Goal: Information Seeking & Learning: Find specific fact

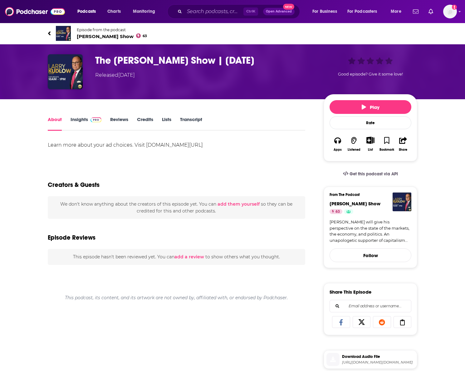
click at [197, 120] on link "Transcript" at bounding box center [191, 123] width 22 height 14
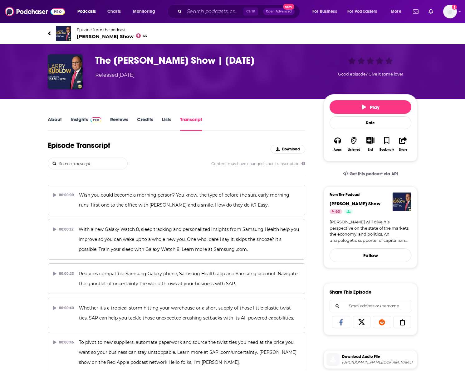
click at [90, 156] on div "Episode Transcript Download" at bounding box center [177, 149] width 258 height 17
click at [90, 163] on input "search" at bounding box center [92, 163] width 69 height 11
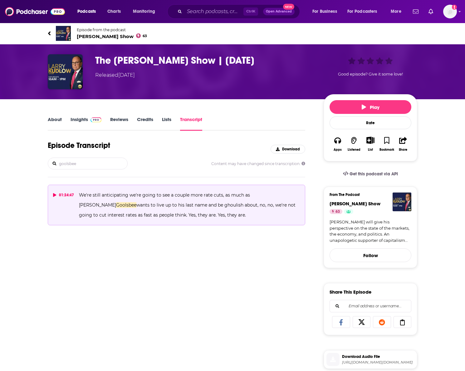
type input "goolsbee"
click at [53, 196] on button "01:24:47 We're still anticipating we're going to see a couple more rate cuts, a…" at bounding box center [177, 205] width 258 height 41
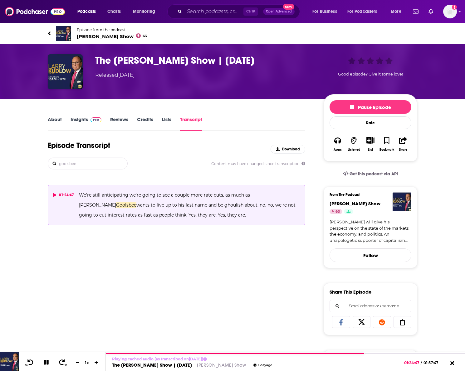
click at [54, 195] on icon at bounding box center [54, 195] width 3 height 4
click at [54, 194] on icon at bounding box center [54, 195] width 3 height 4
click at [48, 32] on icon at bounding box center [49, 33] width 3 height 6
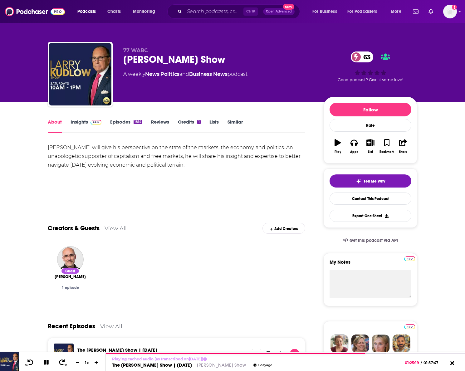
click at [127, 121] on link "Episodes 1814" at bounding box center [126, 126] width 32 height 14
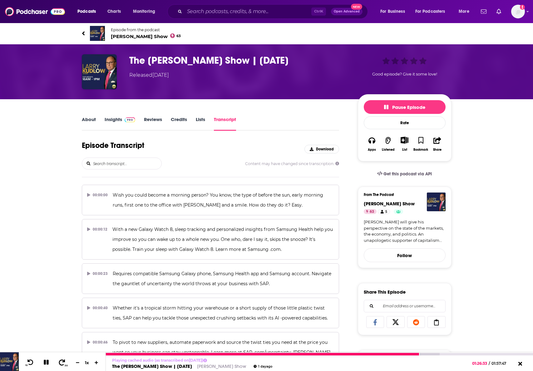
click at [59, 361] on icon at bounding box center [62, 362] width 8 height 6
click at [60, 361] on icon at bounding box center [62, 362] width 6 height 6
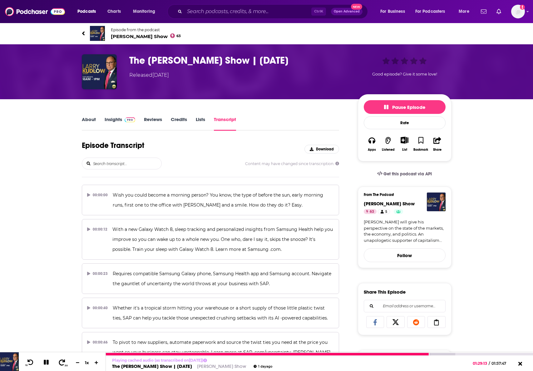
click at [61, 360] on icon at bounding box center [62, 362] width 6 height 6
click at [31, 361] on icon at bounding box center [31, 362] width 8 height 6
click at [29, 361] on icon at bounding box center [30, 362] width 6 height 6
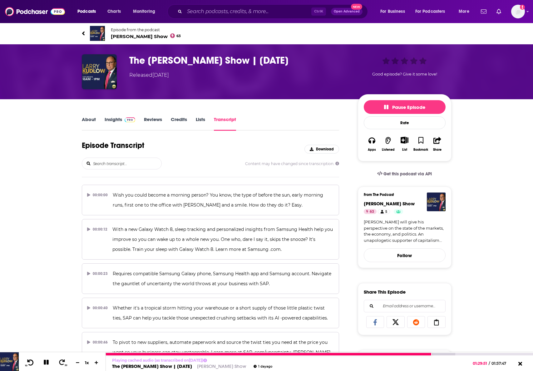
click at [29, 361] on icon at bounding box center [30, 362] width 6 height 6
click at [32, 360] on icon at bounding box center [31, 362] width 8 height 6
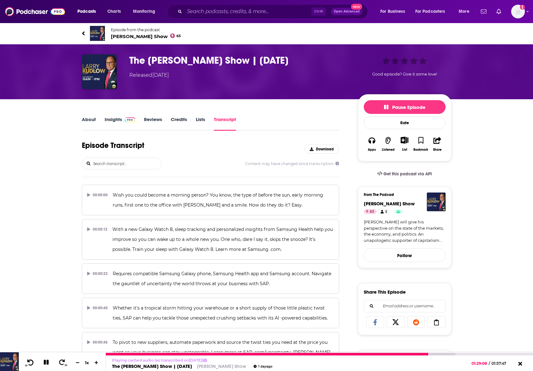
click at [30, 363] on icon at bounding box center [31, 362] width 8 height 6
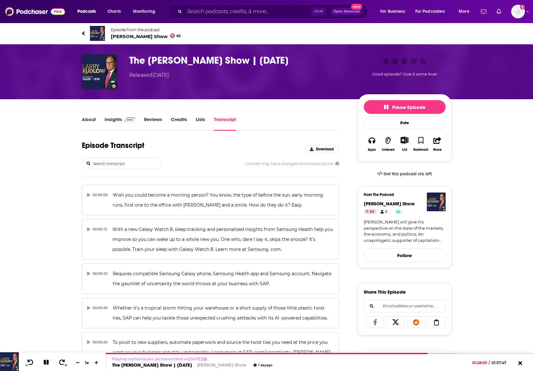
click at [127, 169] on input "search" at bounding box center [126, 163] width 69 height 11
type input "goolsbee"
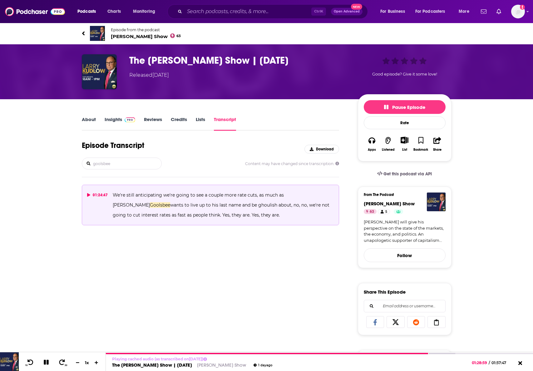
click at [229, 199] on p "We're still anticipating we're going to see a couple more rate cuts, as much as…" at bounding box center [223, 205] width 221 height 30
drag, startPoint x: 108, startPoint y: 161, endPoint x: 76, endPoint y: 156, distance: 31.7
click at [76, 156] on div "About Insights Reviews Credits Lists Transcript Episode Transcript Download goo…" at bounding box center [215, 343] width 286 height 455
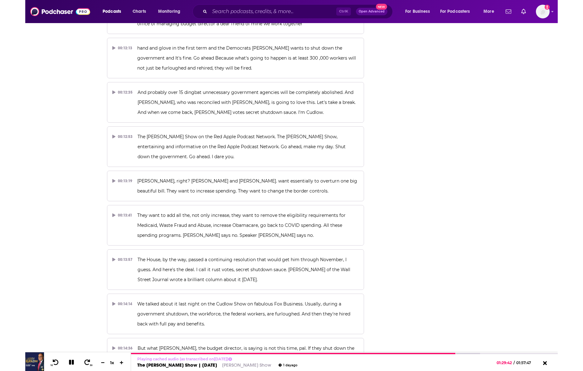
scroll to position [5393, 0]
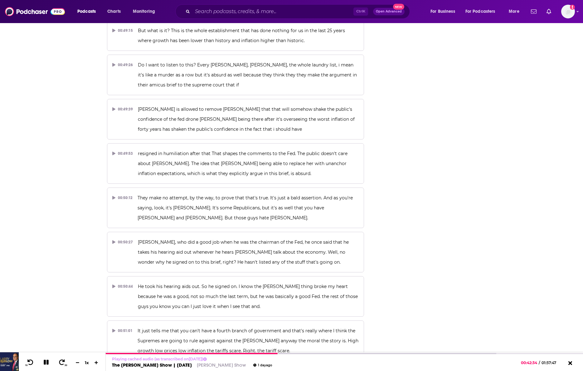
scroll to position [7430, 0]
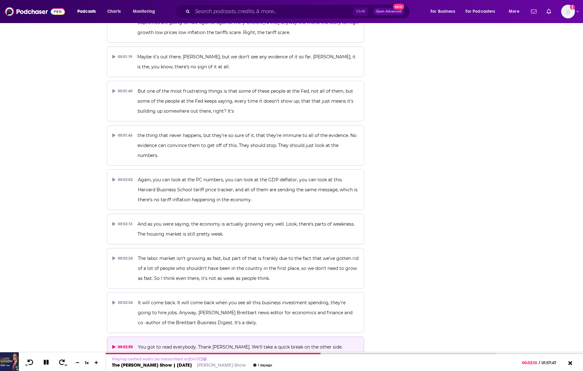
scroll to position [9104, 0]
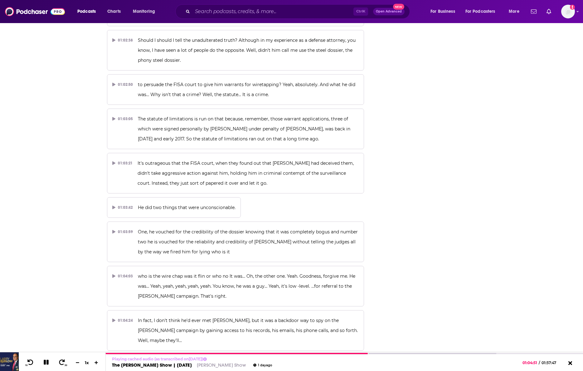
scroll to position [9166, 0]
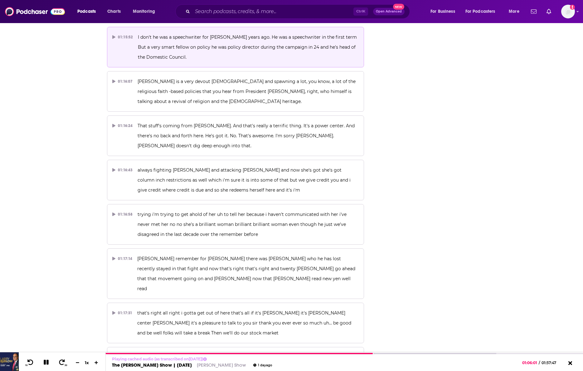
scroll to position [11320, 0]
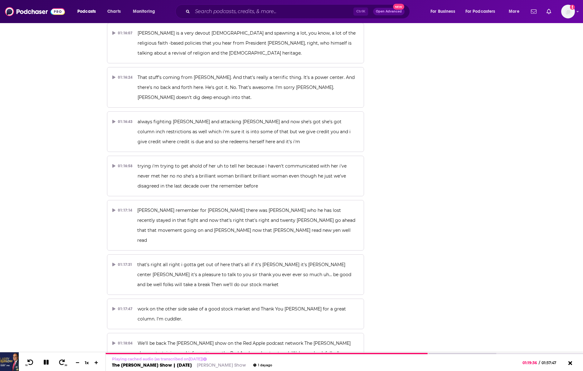
scroll to position [11383, 0]
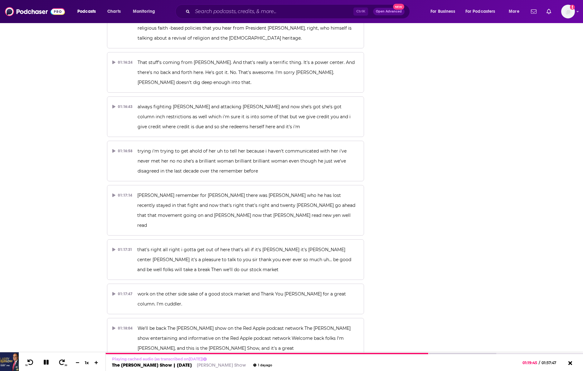
drag, startPoint x: 175, startPoint y: 184, endPoint x: 320, endPoint y: 166, distance: 145.7
drag, startPoint x: 320, startPoint y: 166, endPoint x: 331, endPoint y: 169, distance: 11.5
copy span "[PERSON_NAME], dear friend, senior vice president, investments at [PERSON_NAME]…"
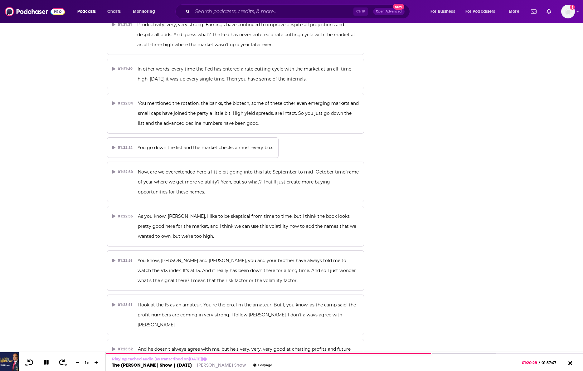
scroll to position [12225, 0]
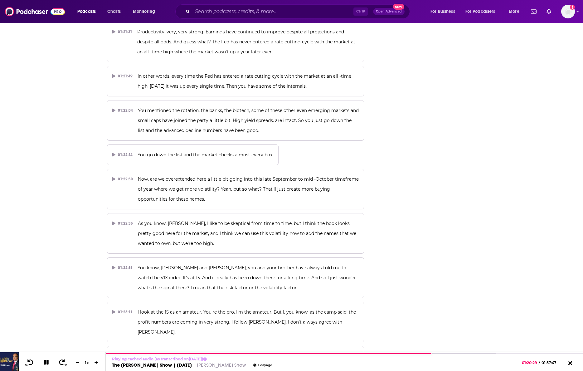
drag, startPoint x: 137, startPoint y: 127, endPoint x: 231, endPoint y: 151, distance: 96.5
copy span "We're still anticipating we're going to see a couple more rate cuts, as much as…"
drag, startPoint x: 231, startPoint y: 199, endPoint x: 137, endPoint y: 173, distance: 97.5
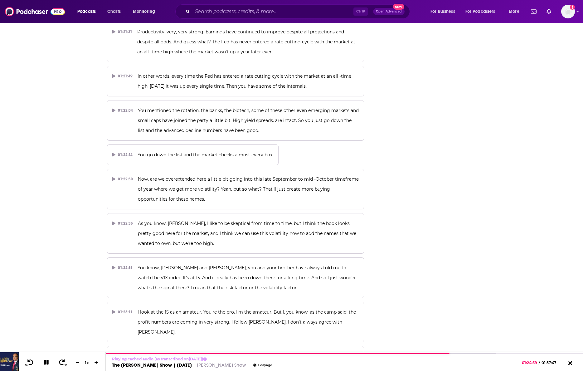
drag, startPoint x: 139, startPoint y: 172, endPoint x: 215, endPoint y: 194, distance: 79.9
copy span "And [PERSON_NAME] can be the dissenting vote then, but we're going to hear a lo…"
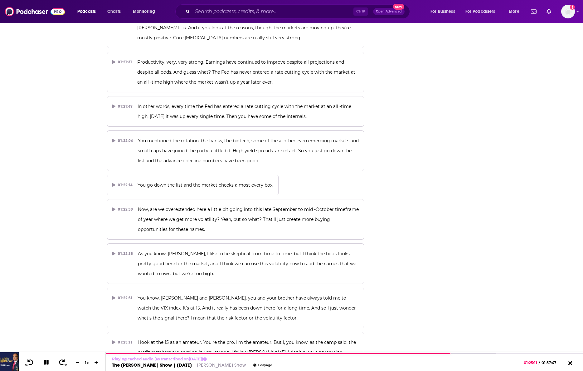
scroll to position [12194, 0]
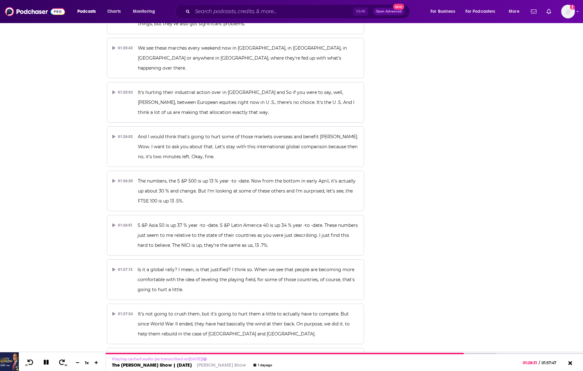
scroll to position [12912, 0]
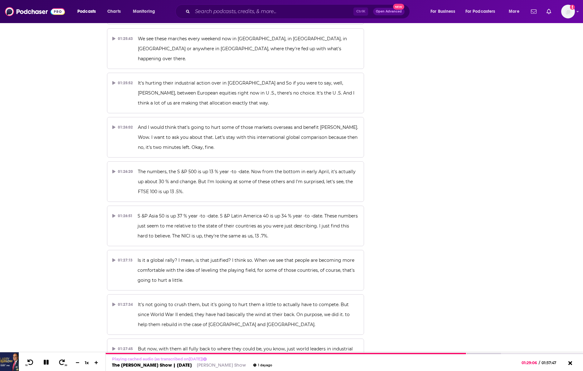
drag, startPoint x: 538, startPoint y: 195, endPoint x: 534, endPoint y: 192, distance: 4.9
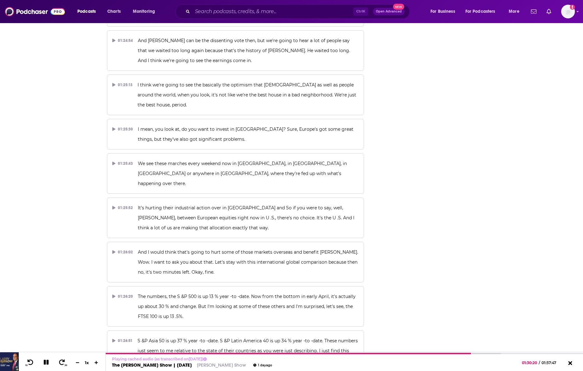
scroll to position [12169, 0]
